Goal: Task Accomplishment & Management: Use online tool/utility

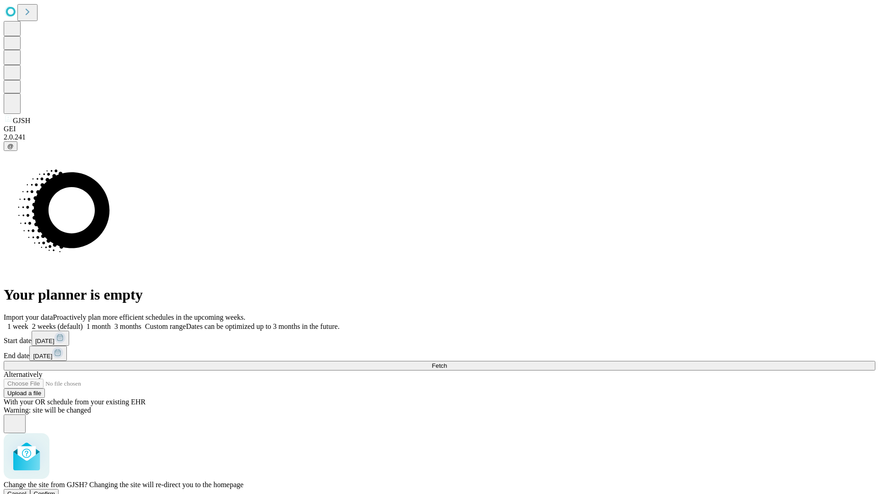
click at [55, 491] on span "Confirm" at bounding box center [45, 494] width 22 height 7
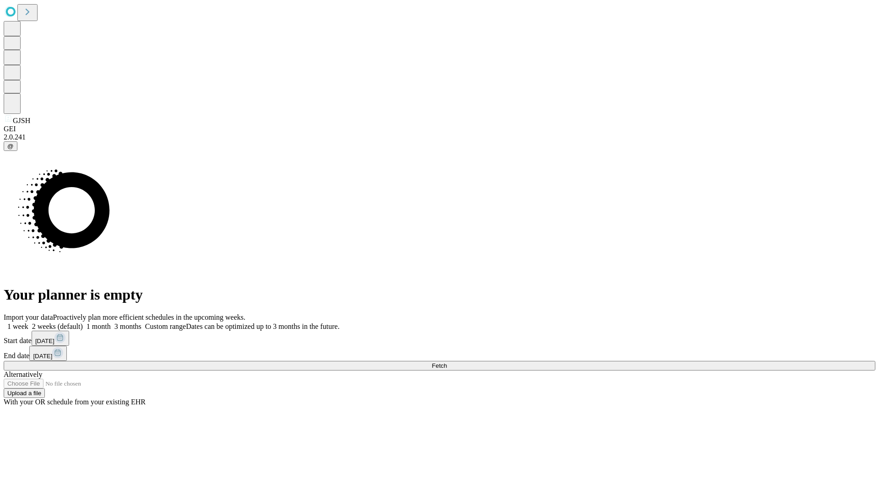
click at [83, 323] on label "2 weeks (default)" at bounding box center [55, 327] width 54 height 8
click at [447, 362] on span "Fetch" at bounding box center [439, 365] width 15 height 7
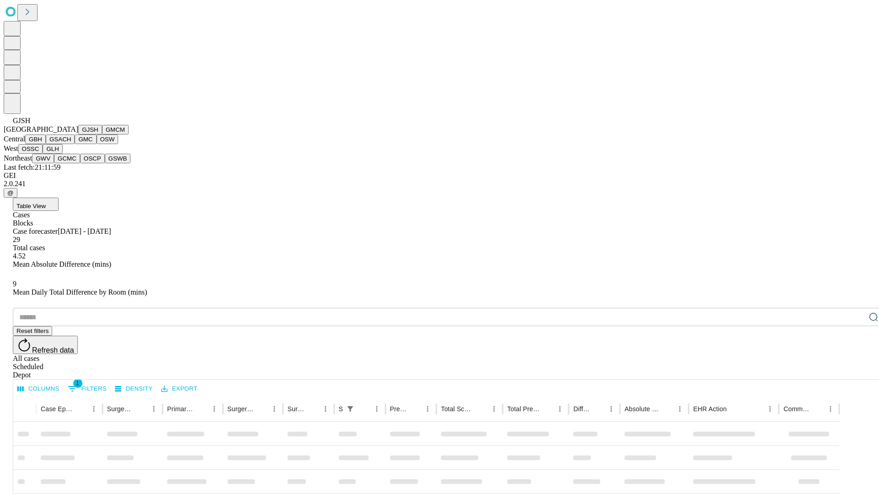
click at [102, 135] on button "GMCM" at bounding box center [115, 130] width 27 height 10
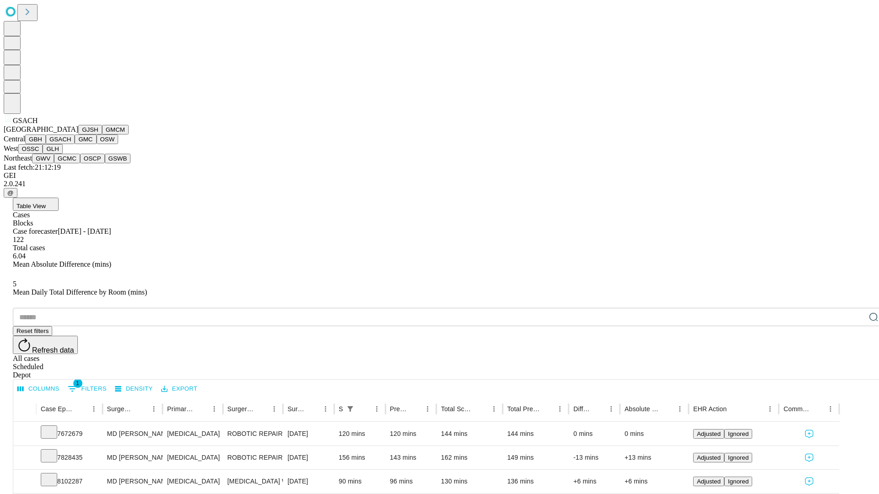
click at [75, 144] on button "GMC" at bounding box center [86, 140] width 22 height 10
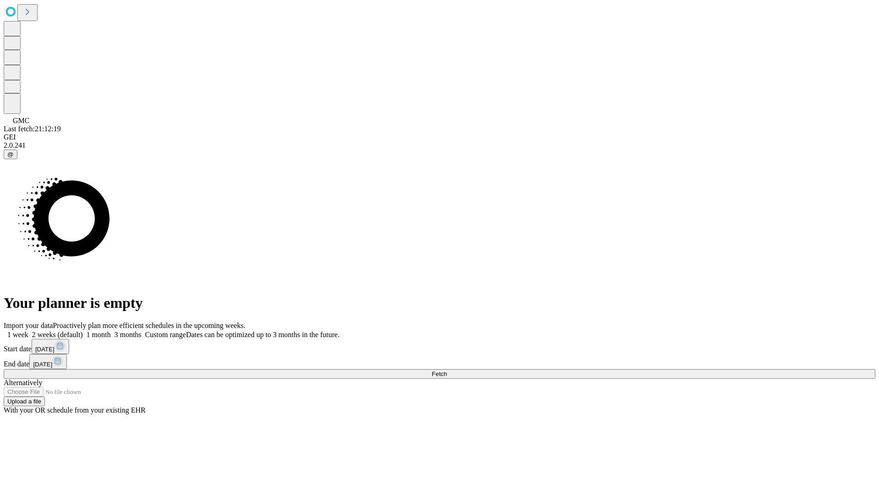
click at [447, 371] on span "Fetch" at bounding box center [439, 374] width 15 height 7
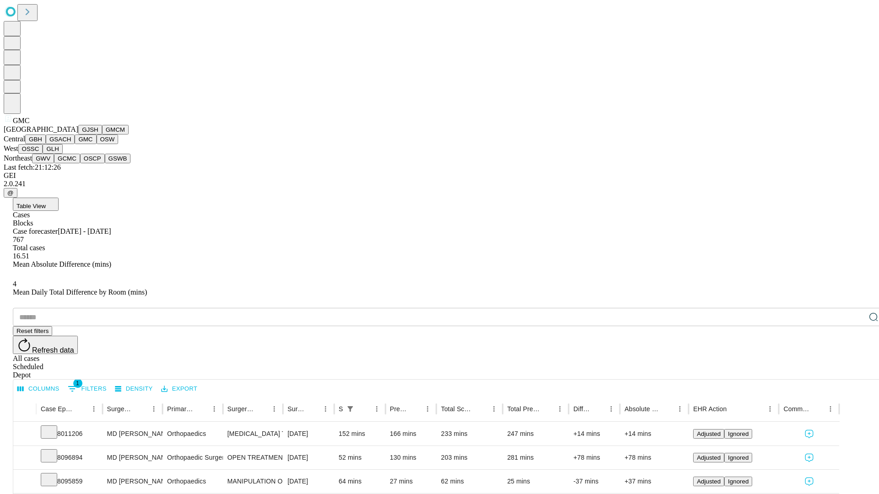
click at [97, 144] on button "OSW" at bounding box center [108, 140] width 22 height 10
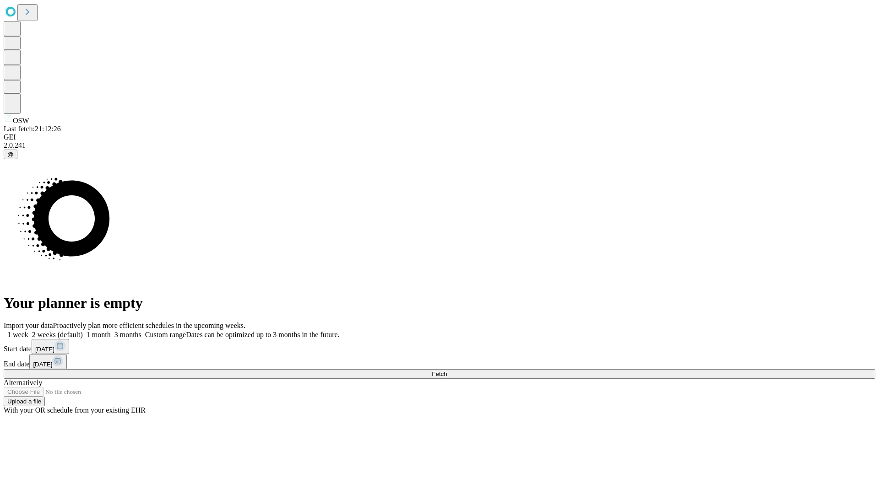
click at [83, 331] on label "2 weeks (default)" at bounding box center [55, 335] width 54 height 8
click at [447, 371] on span "Fetch" at bounding box center [439, 374] width 15 height 7
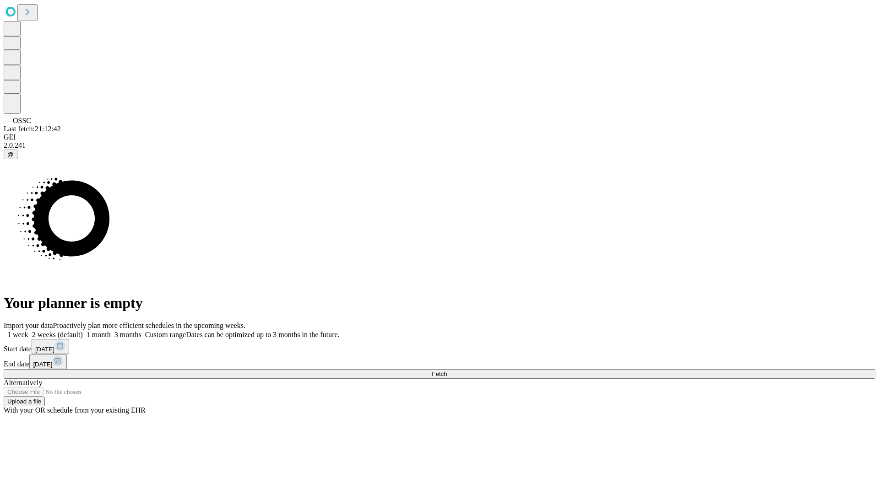
click at [83, 331] on label "2 weeks (default)" at bounding box center [55, 335] width 54 height 8
click at [447, 371] on span "Fetch" at bounding box center [439, 374] width 15 height 7
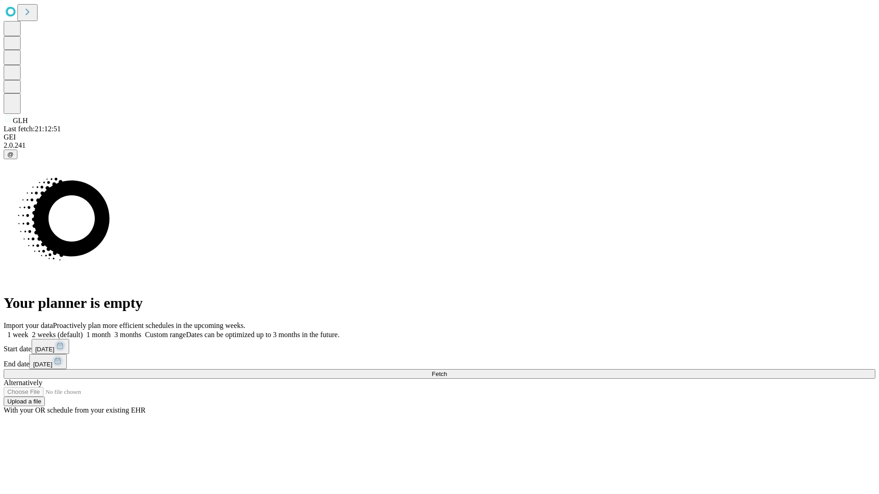
click at [83, 331] on label "2 weeks (default)" at bounding box center [55, 335] width 54 height 8
click at [447, 371] on span "Fetch" at bounding box center [439, 374] width 15 height 7
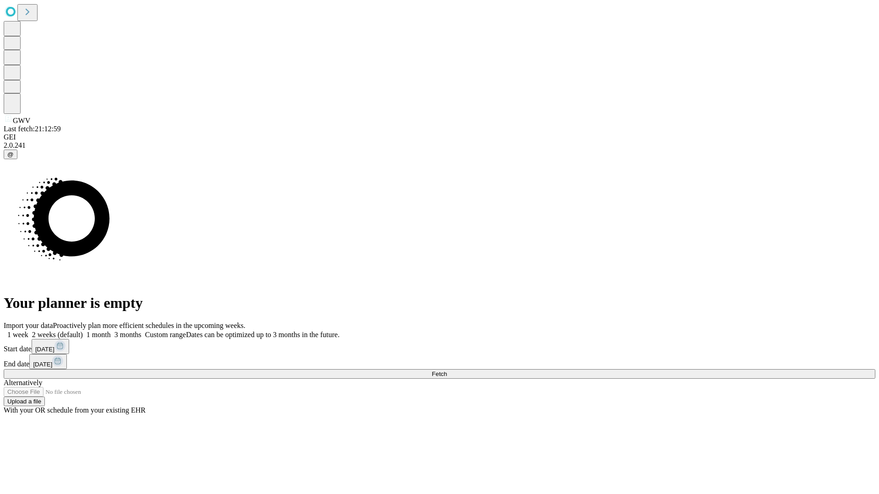
click at [83, 331] on label "2 weeks (default)" at bounding box center [55, 335] width 54 height 8
click at [447, 371] on span "Fetch" at bounding box center [439, 374] width 15 height 7
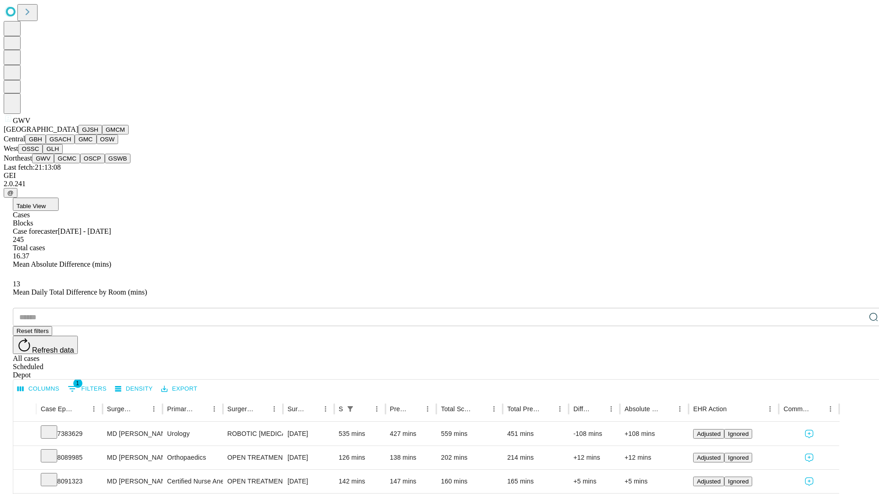
click at [71, 163] on button "GCMC" at bounding box center [67, 159] width 26 height 10
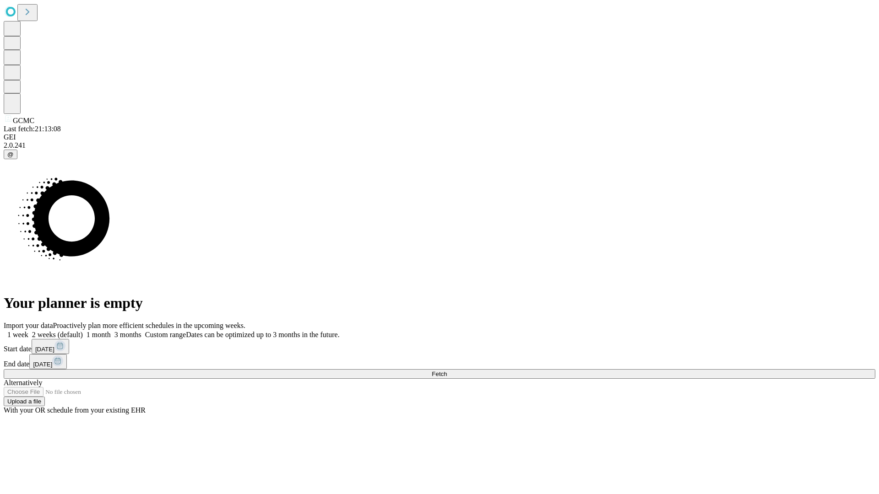
click at [83, 331] on label "2 weeks (default)" at bounding box center [55, 335] width 54 height 8
click at [447, 371] on span "Fetch" at bounding box center [439, 374] width 15 height 7
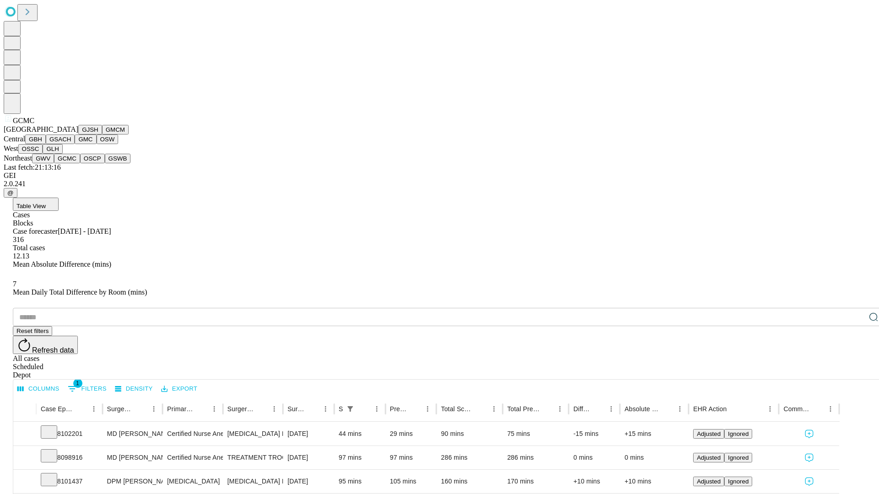
click at [80, 163] on button "OSCP" at bounding box center [92, 159] width 25 height 10
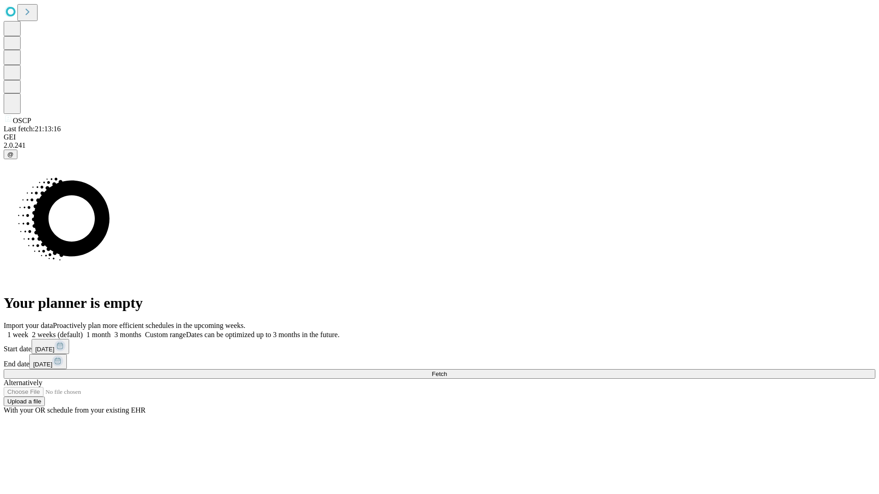
click at [83, 331] on label "2 weeks (default)" at bounding box center [55, 335] width 54 height 8
click at [447, 371] on span "Fetch" at bounding box center [439, 374] width 15 height 7
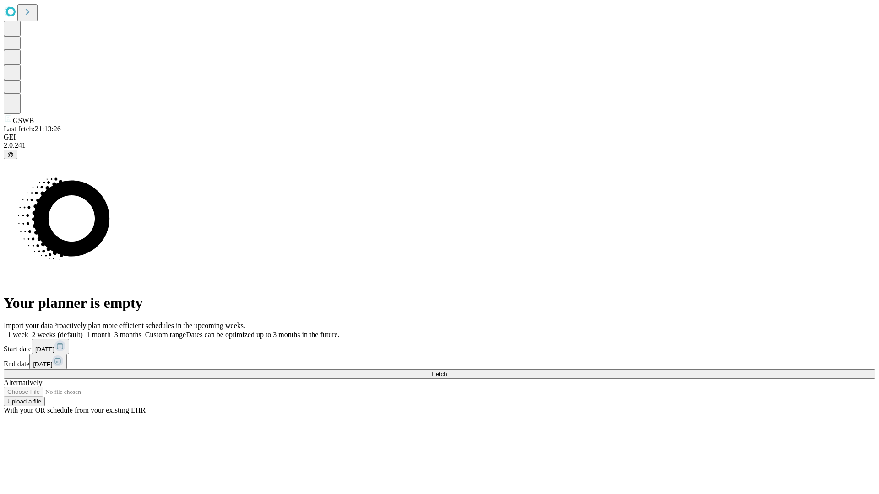
click at [83, 331] on label "2 weeks (default)" at bounding box center [55, 335] width 54 height 8
click at [447, 371] on span "Fetch" at bounding box center [439, 374] width 15 height 7
